Goal: Task Accomplishment & Management: Manage account settings

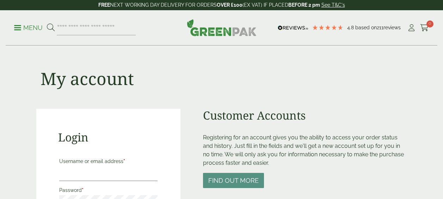
click at [101, 180] on input "Username or email address *" at bounding box center [108, 173] width 99 height 15
type input "**********"
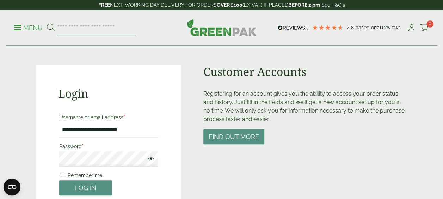
scroll to position [44, 0]
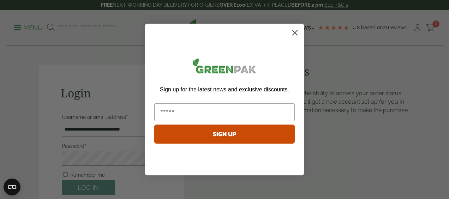
click at [294, 32] on icon "Close dialog" at bounding box center [294, 32] width 5 height 5
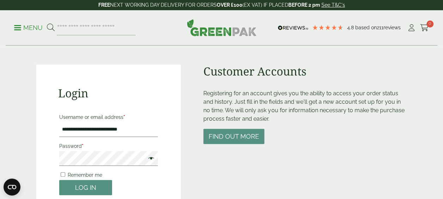
click at [102, 186] on button "Log in" at bounding box center [85, 187] width 53 height 15
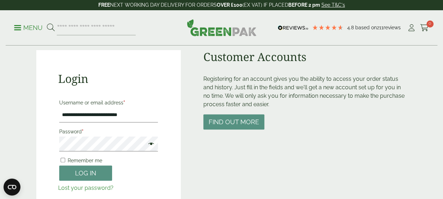
scroll to position [59, 0]
click at [150, 143] on span at bounding box center [149, 144] width 9 height 8
click at [101, 168] on button "Log in" at bounding box center [85, 172] width 53 height 15
